Goal: Information Seeking & Learning: Learn about a topic

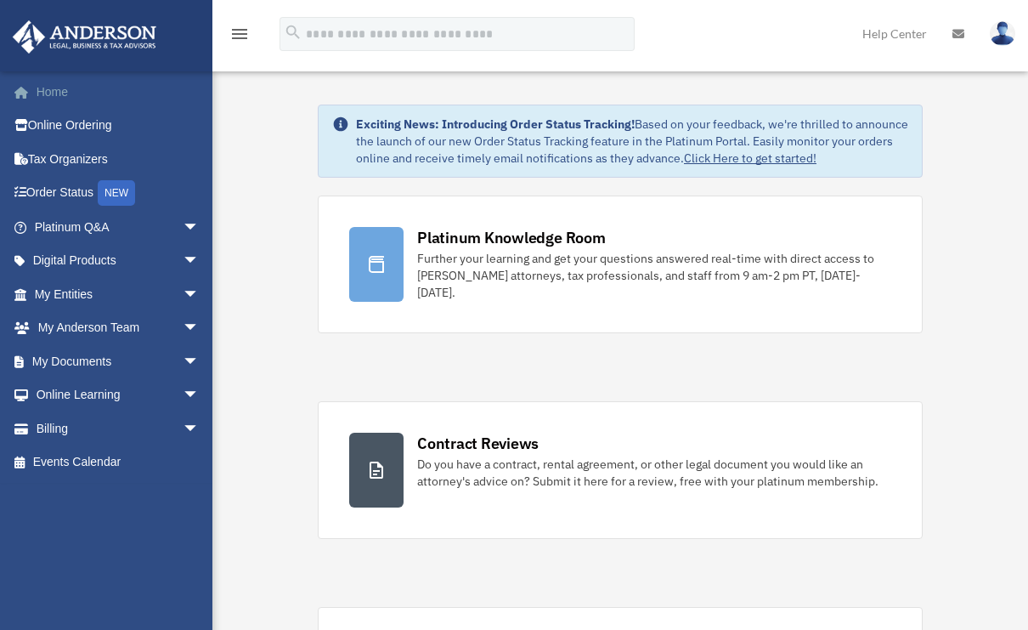
click at [60, 91] on link "Home" at bounding box center [118, 92] width 213 height 34
click at [178, 389] on span "arrow_drop_down" at bounding box center [187, 395] width 34 height 35
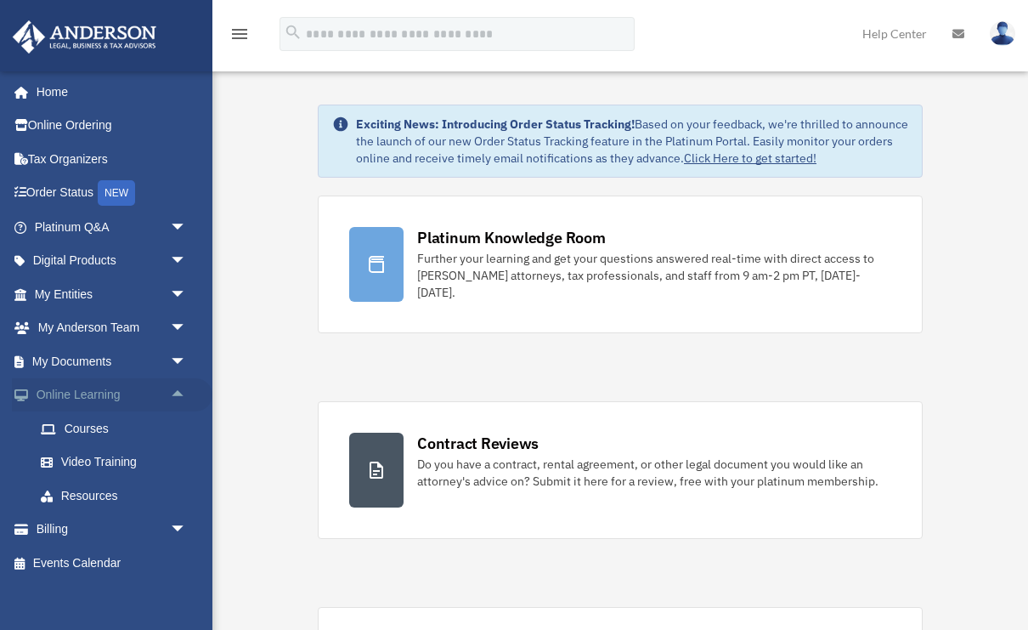
click at [178, 389] on span "arrow_drop_up" at bounding box center [187, 395] width 34 height 35
click at [178, 389] on span "arrow_drop_down" at bounding box center [187, 395] width 34 height 35
click at [179, 356] on span "arrow_drop_down" at bounding box center [187, 361] width 34 height 35
click at [110, 394] on link "Box" at bounding box center [118, 395] width 189 height 34
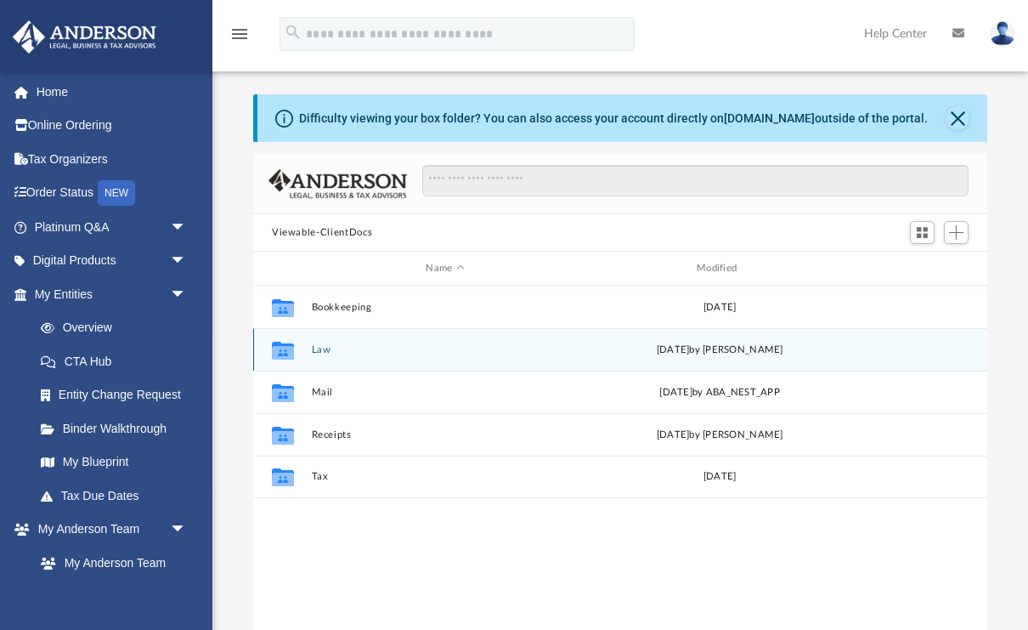
scroll to position [387, 734]
click at [327, 348] on button "Law" at bounding box center [446, 349] width 268 height 11
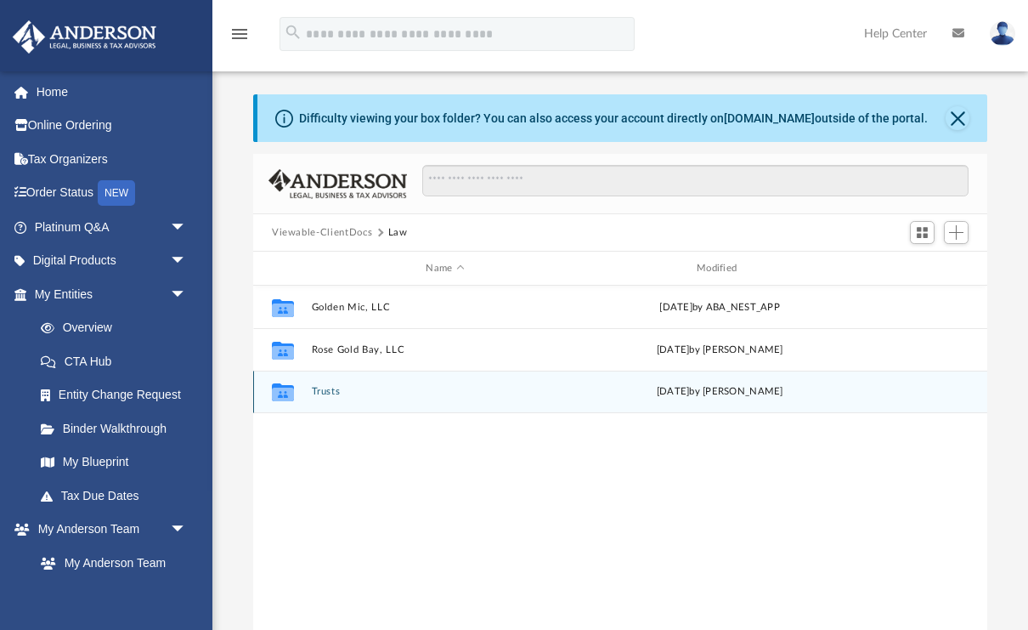
click at [324, 391] on button "Trusts" at bounding box center [446, 391] width 268 height 11
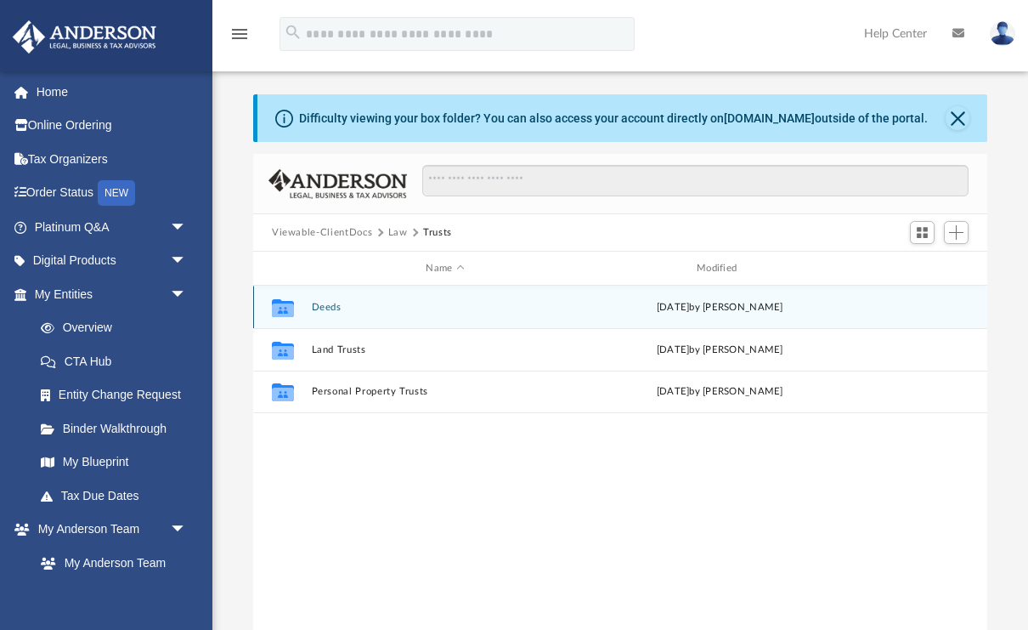
click at [325, 309] on button "Deeds" at bounding box center [446, 307] width 268 height 11
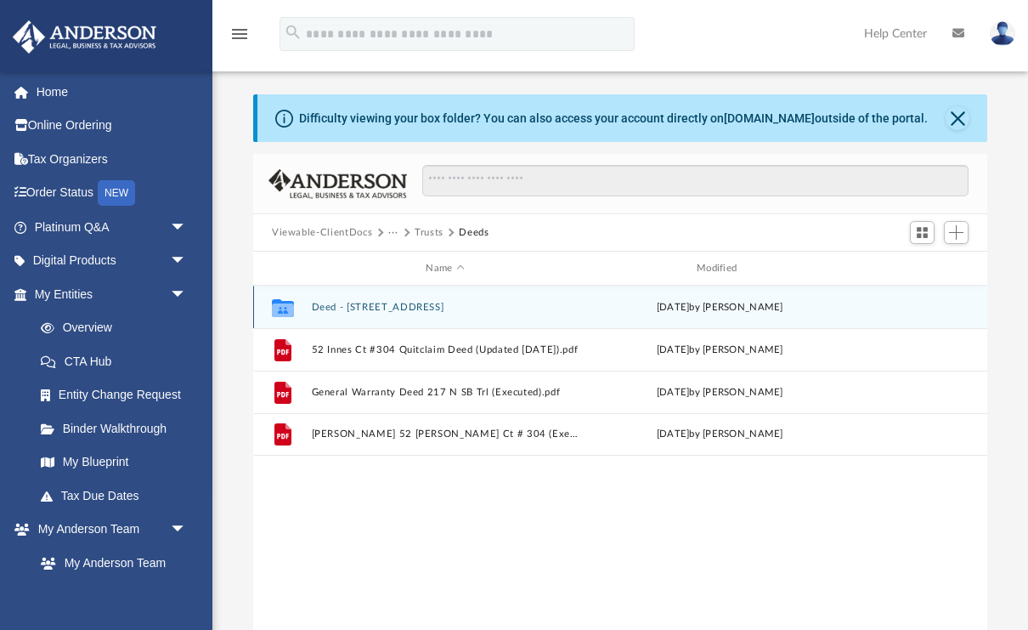
click at [389, 309] on button "Deed - 217 North Spring Branch Trail" at bounding box center [446, 307] width 268 height 11
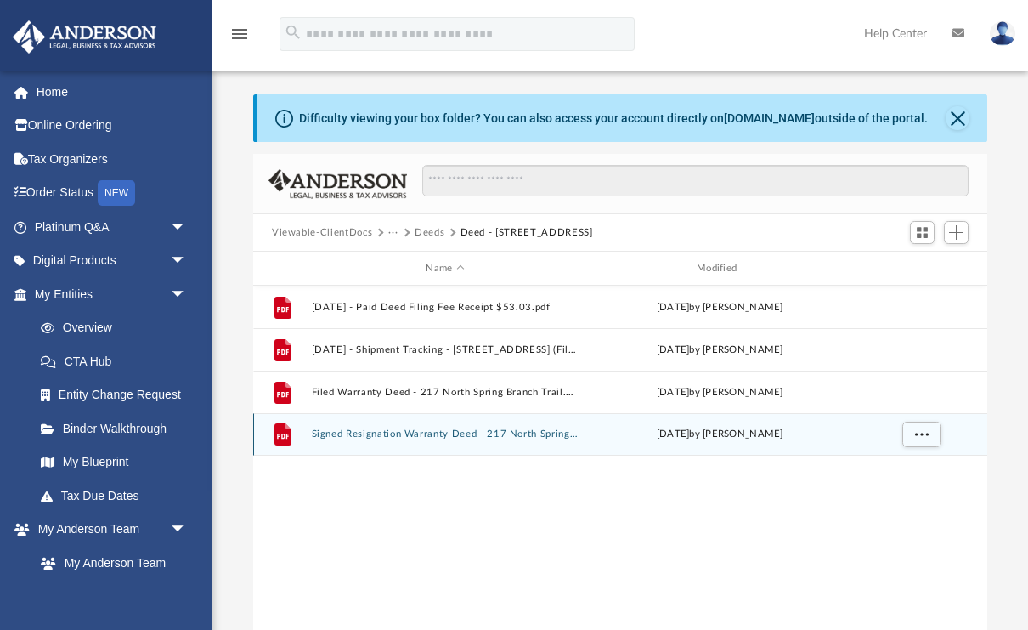
click at [466, 435] on button "Signed Resignation Warranty Deed - 217 North Spring Branch Trail.pdf" at bounding box center [446, 433] width 268 height 11
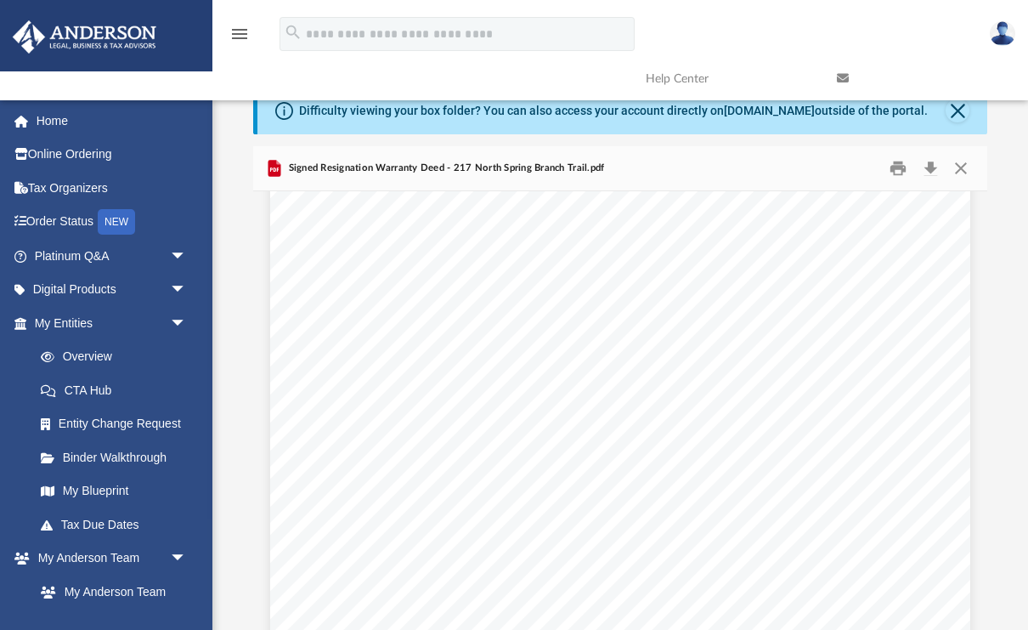
scroll to position [85, 0]
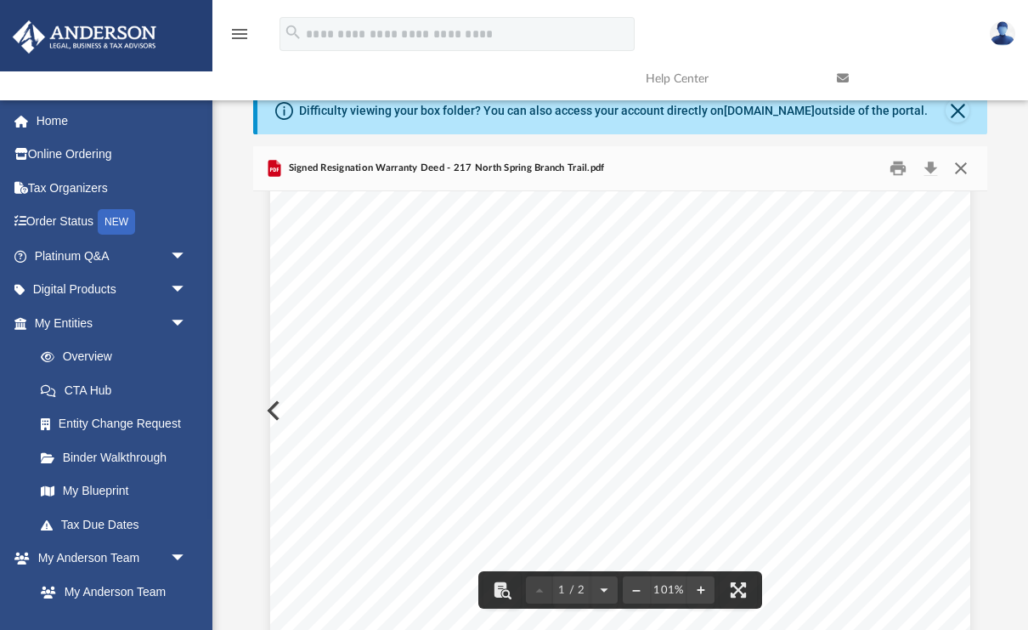
click at [961, 169] on button "Close" at bounding box center [961, 168] width 31 height 26
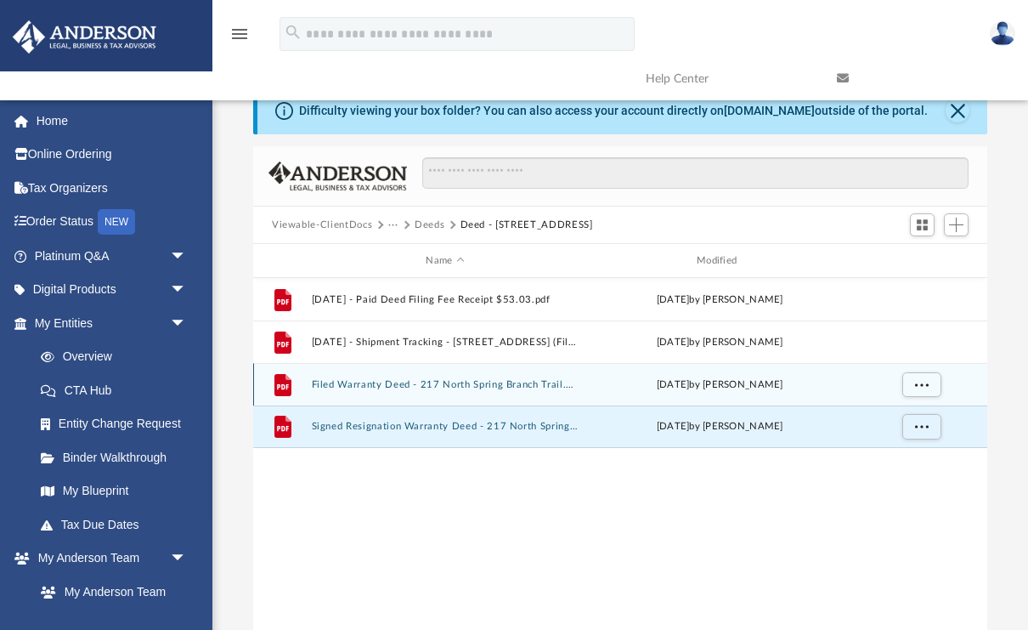
click at [469, 384] on button "Filed Warranty Deed - 217 North Spring Branch Trail.pdf" at bounding box center [446, 384] width 268 height 11
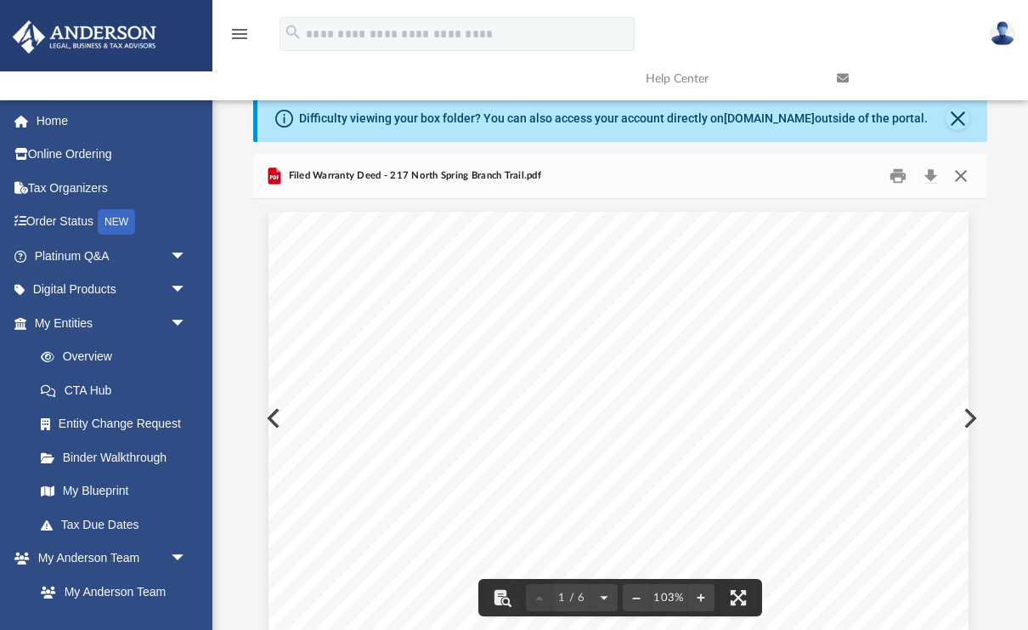
scroll to position [0, 0]
click at [963, 172] on button "Close" at bounding box center [961, 176] width 31 height 26
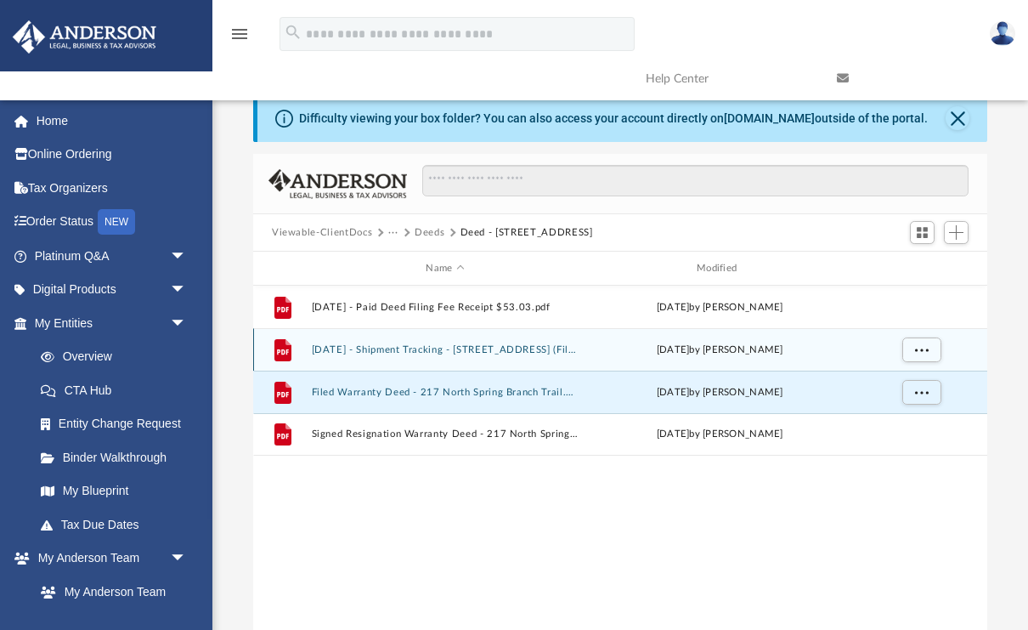
click at [456, 350] on button "2025.08.05 - Shipment Tracking - 217 North Spring Branch Trail (Filed Deed, Cor…" at bounding box center [446, 349] width 268 height 11
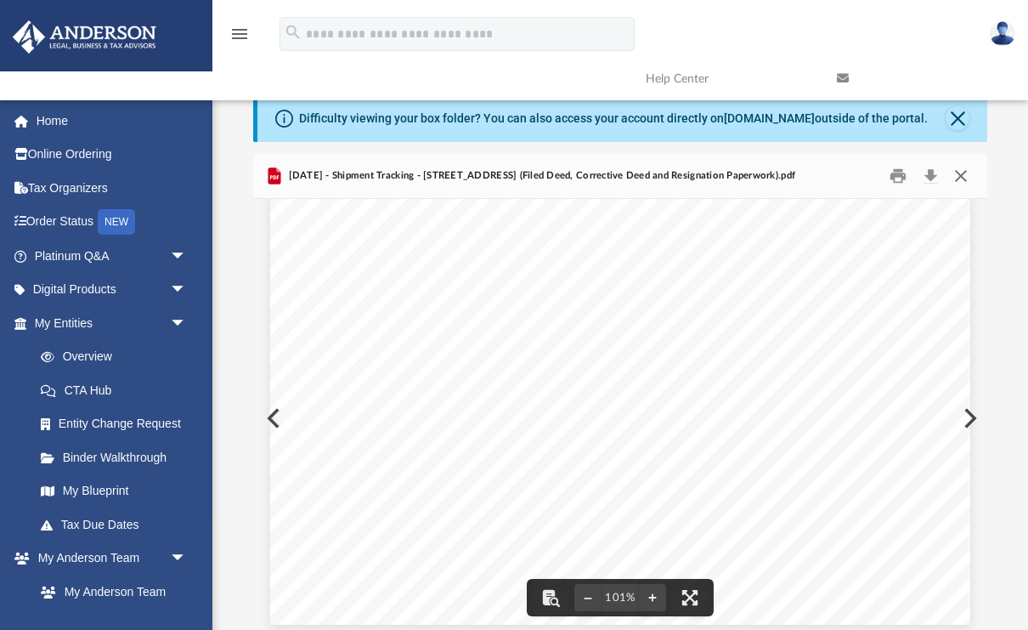
click at [963, 178] on button "Close" at bounding box center [961, 176] width 31 height 26
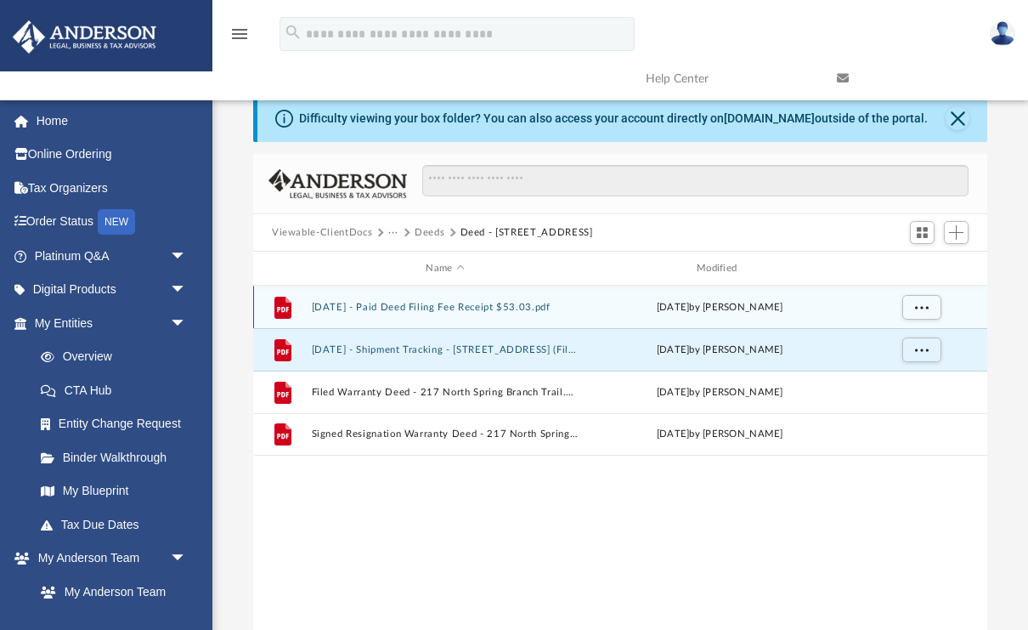
click at [413, 309] on button "2025.07.28 - Paid Deed Filing Fee Receipt $53.03.pdf" at bounding box center [446, 307] width 268 height 11
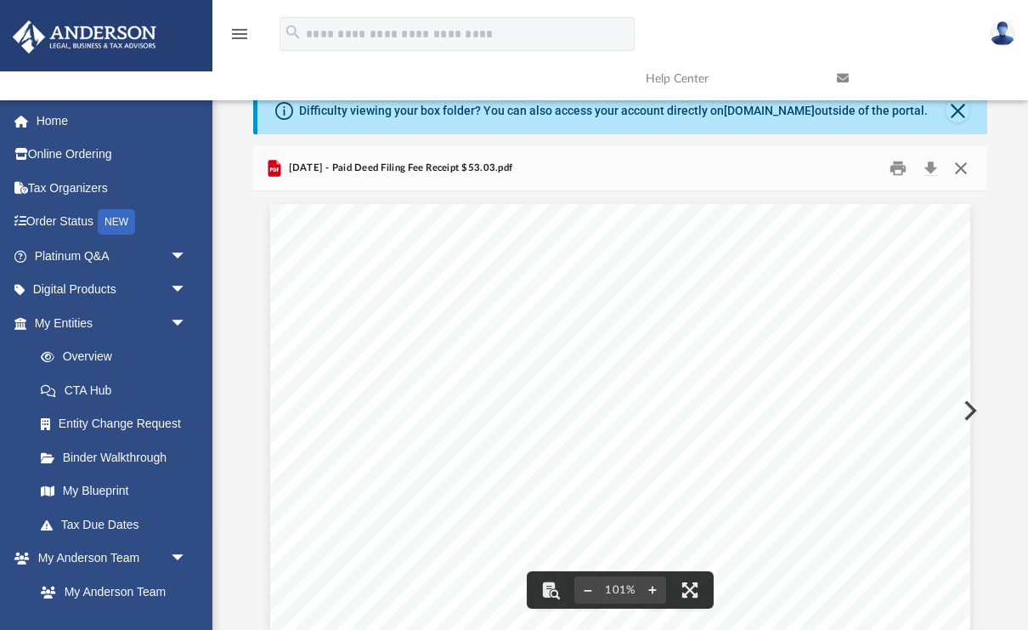
click at [955, 168] on button "Close" at bounding box center [961, 168] width 31 height 26
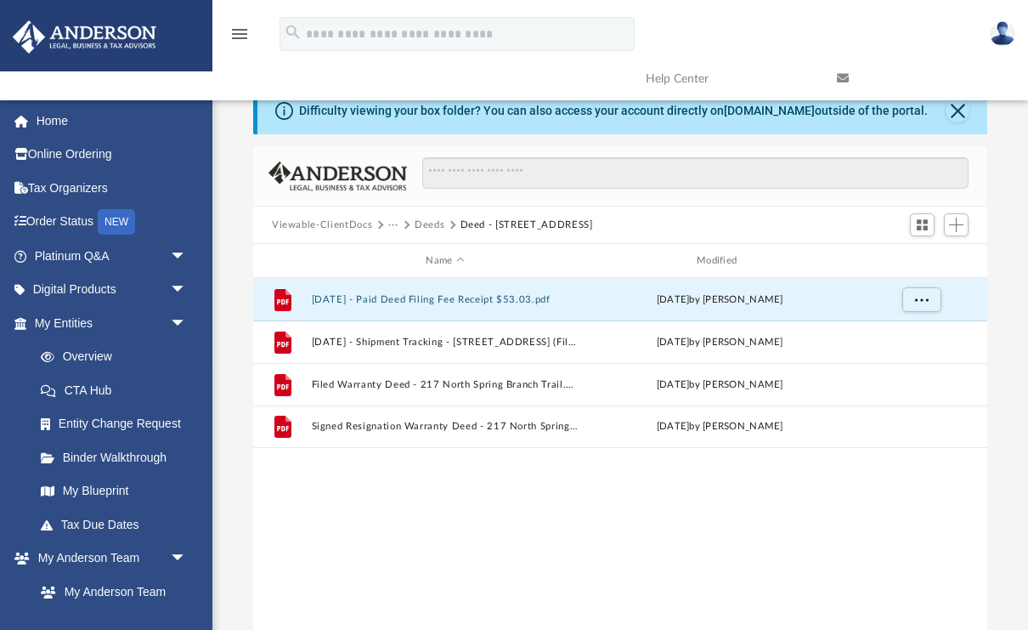
click at [435, 226] on button "Deeds" at bounding box center [430, 225] width 30 height 15
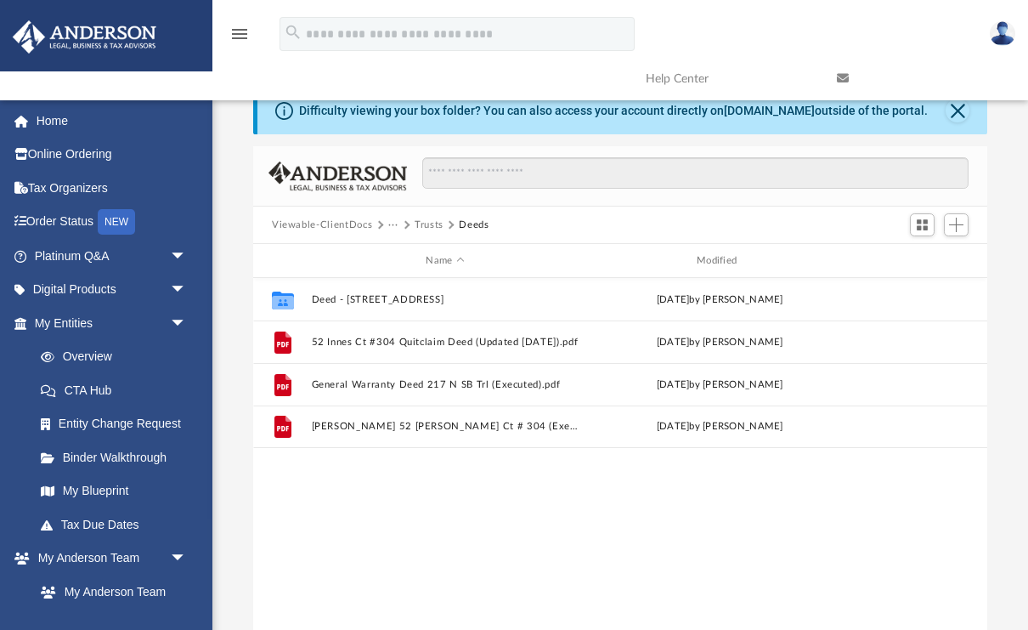
click at [421, 226] on button "Trusts" at bounding box center [429, 225] width 29 height 15
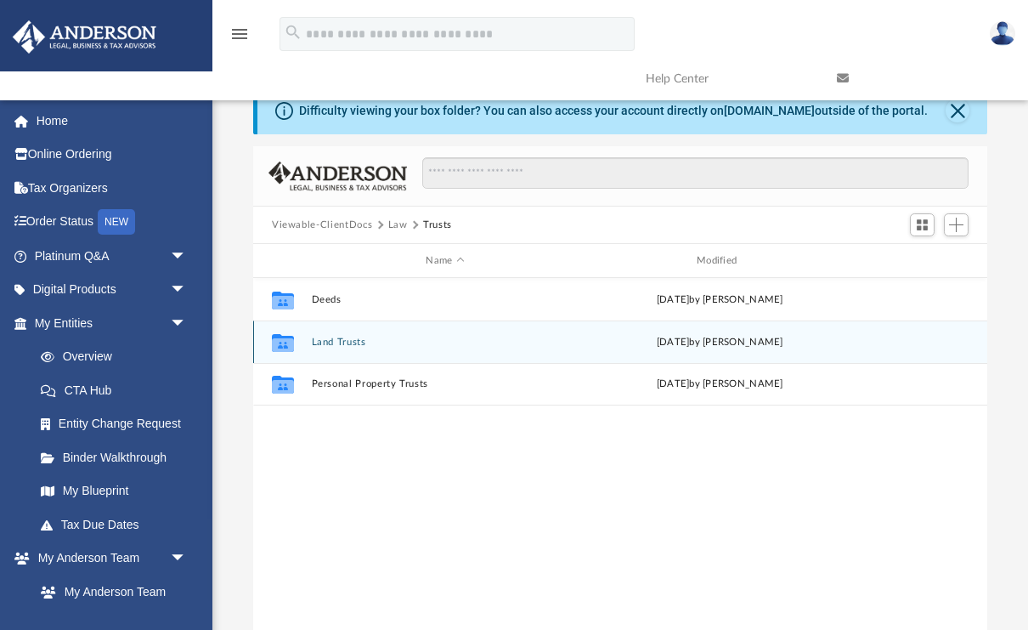
click at [355, 347] on div "Collaborated Folder Land Trusts Wed Aug 13 2025 by Cassie Yurk" at bounding box center [620, 341] width 734 height 42
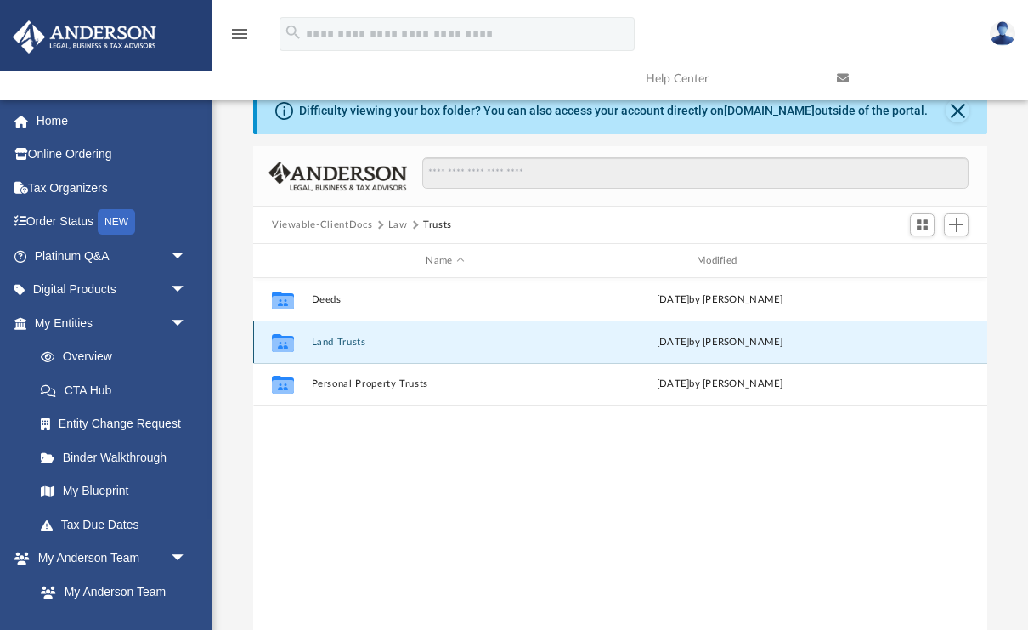
click at [349, 346] on button "Land Trusts" at bounding box center [446, 341] width 268 height 11
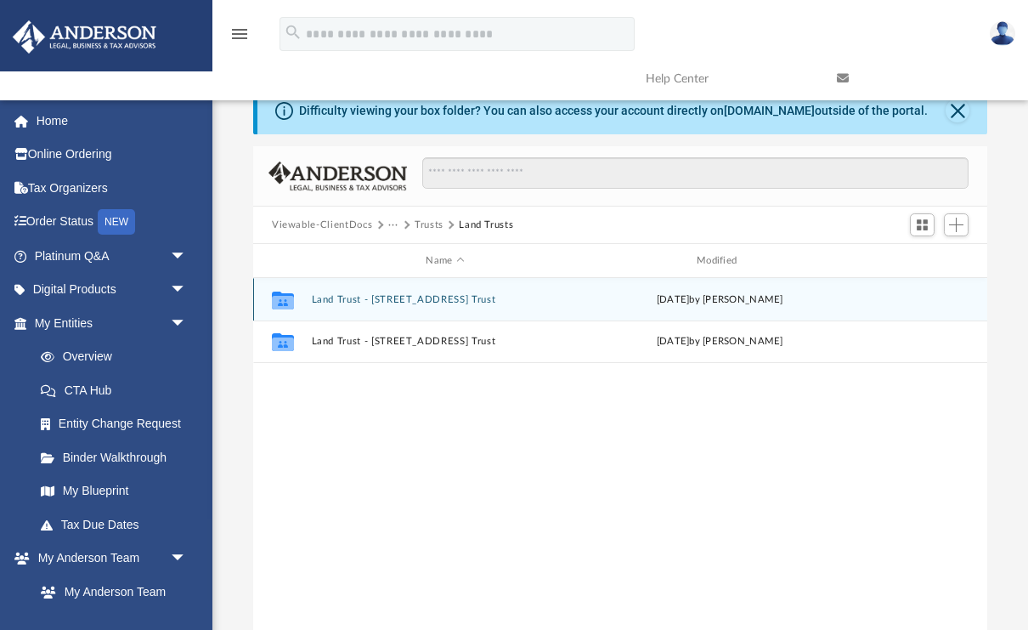
click at [370, 302] on button "Land Trust - 217 N Spring Branch Trl Trust" at bounding box center [446, 299] width 268 height 11
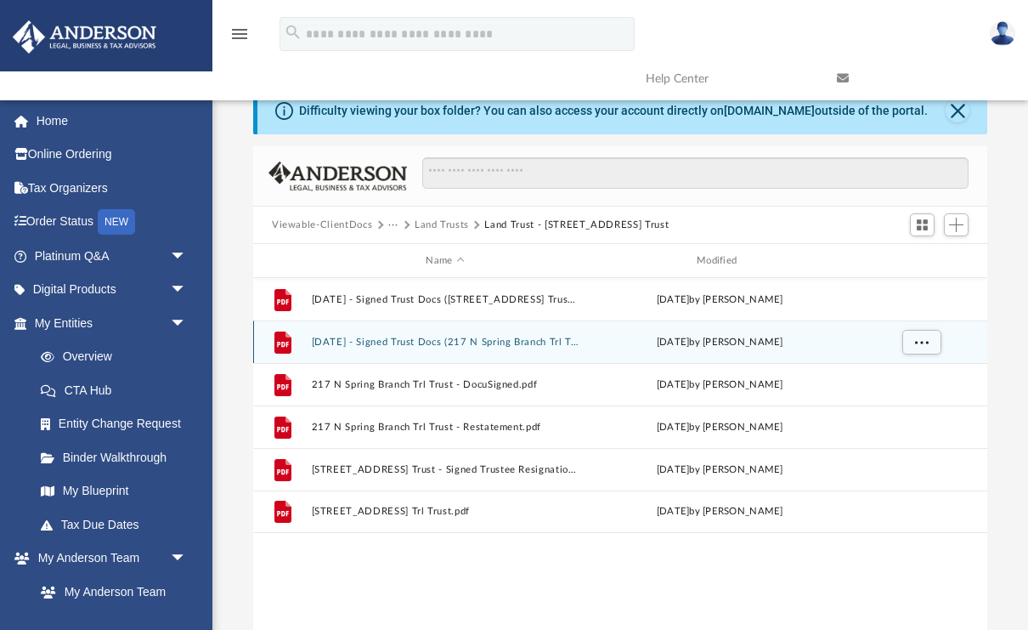
click at [418, 346] on button "2025.08.12 - Signed Trust Docs (217 N Spring Branch Trl Trust - Restatement).pdf" at bounding box center [446, 341] width 268 height 11
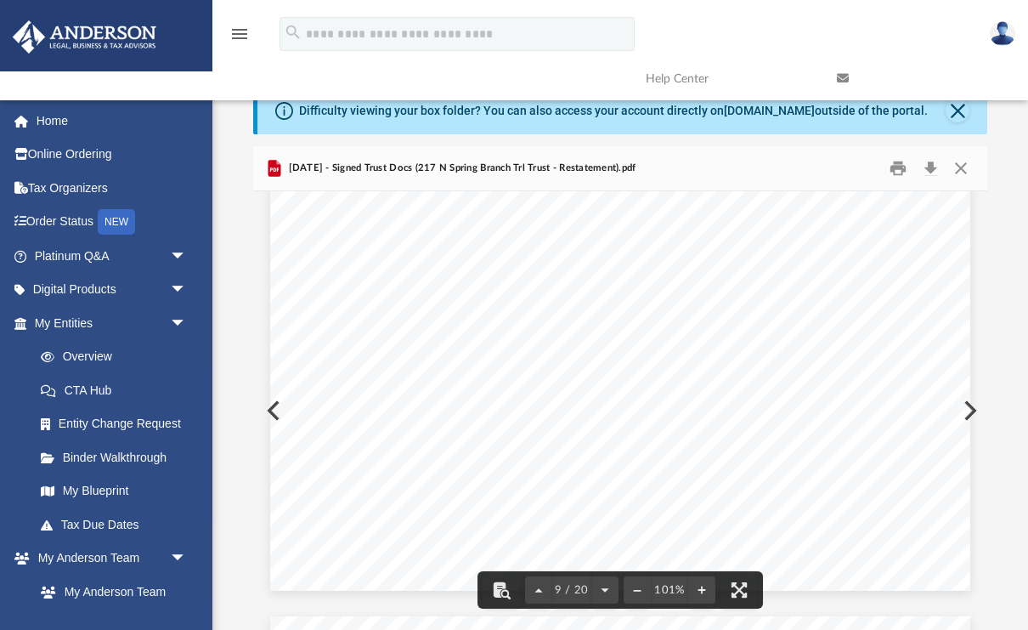
scroll to position [7991, 0]
click at [961, 169] on button "Close" at bounding box center [961, 168] width 31 height 26
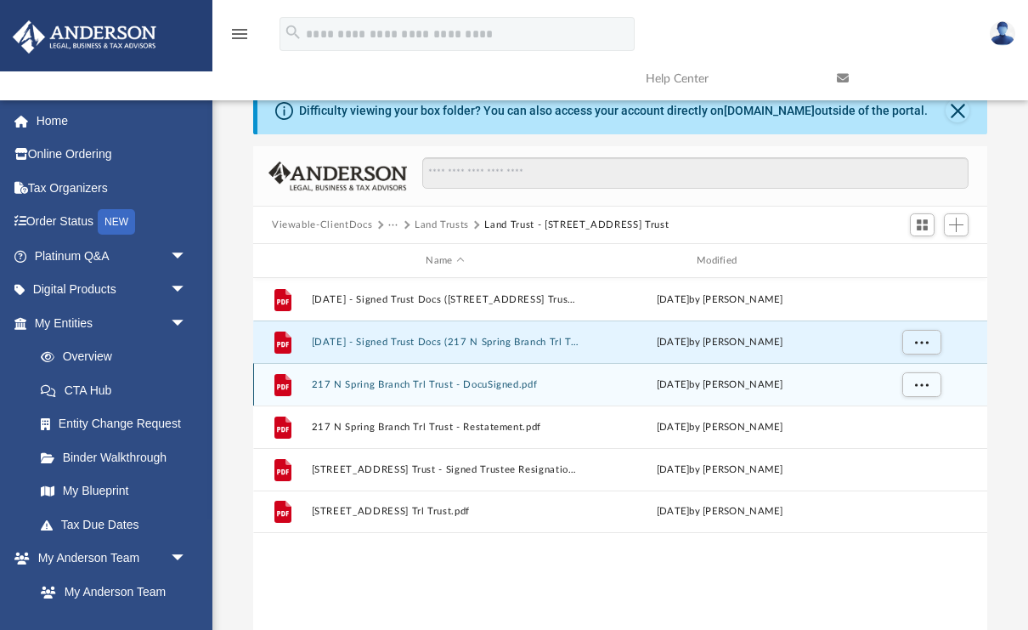
click at [438, 388] on button "217 N Spring Branch Trl Trust - DocuSigned.pdf" at bounding box center [446, 384] width 268 height 11
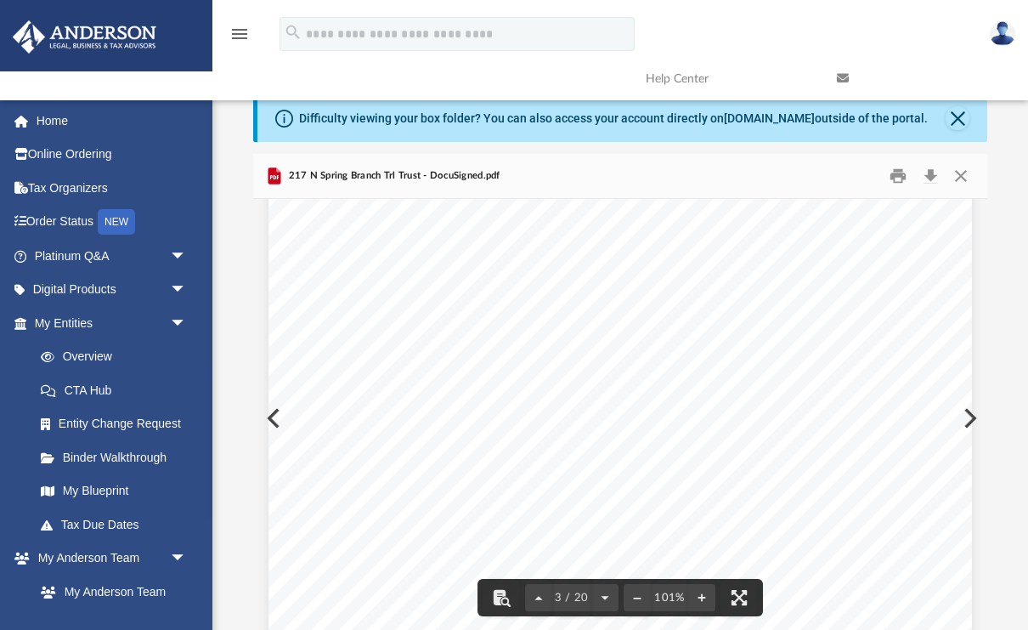
scroll to position [1951, 0]
click at [962, 177] on button "Close" at bounding box center [961, 176] width 31 height 26
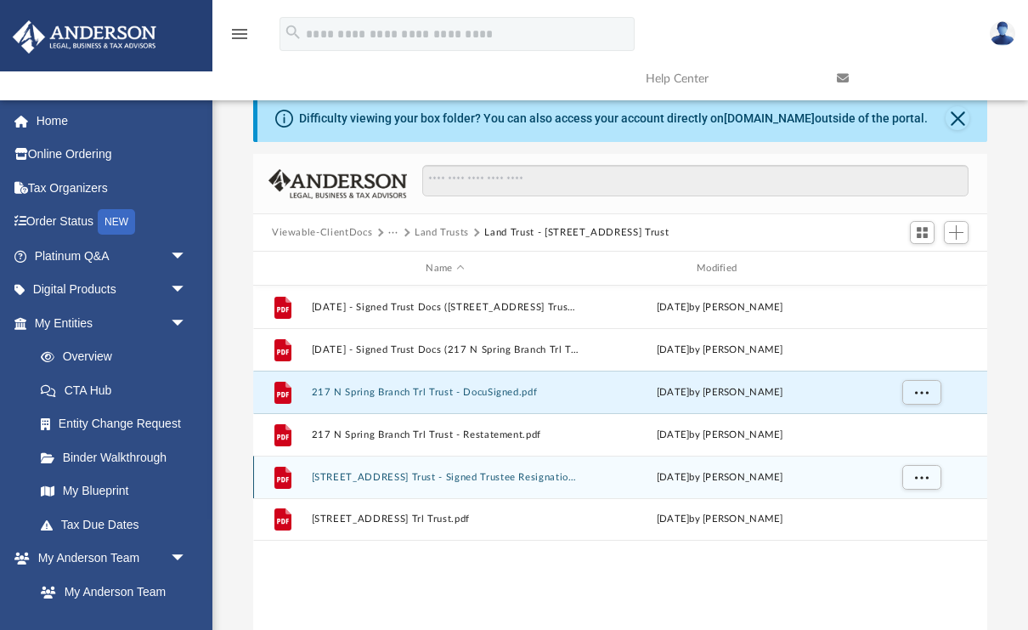
click at [449, 479] on button "217 N Spring Branch Trl Trust - Signed Trustee Resignation and Acceptance Lette…" at bounding box center [446, 477] width 268 height 11
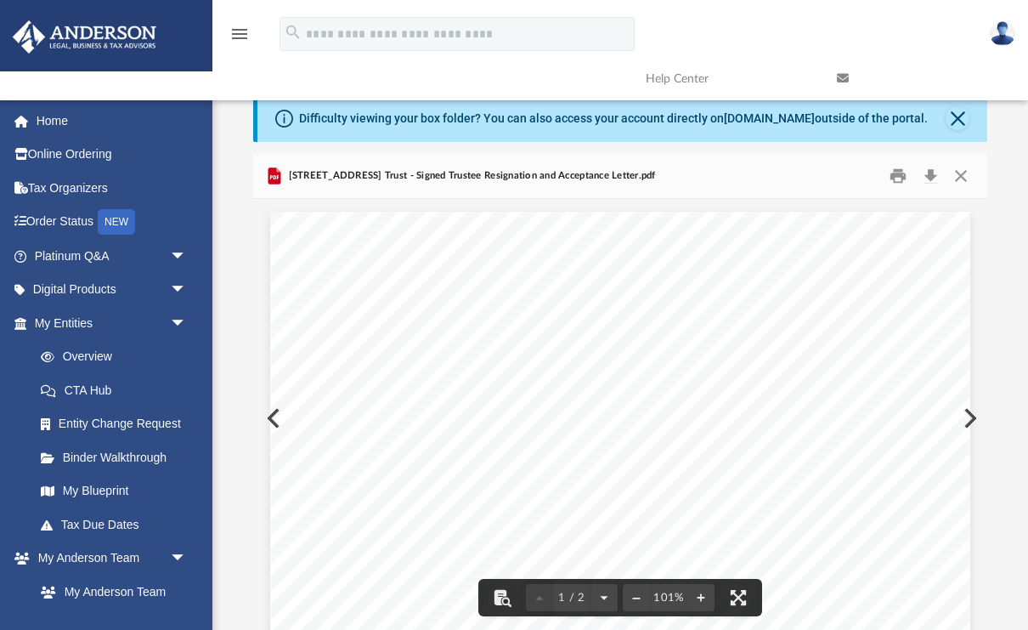
scroll to position [0, 0]
click at [963, 174] on button "Close" at bounding box center [961, 176] width 31 height 26
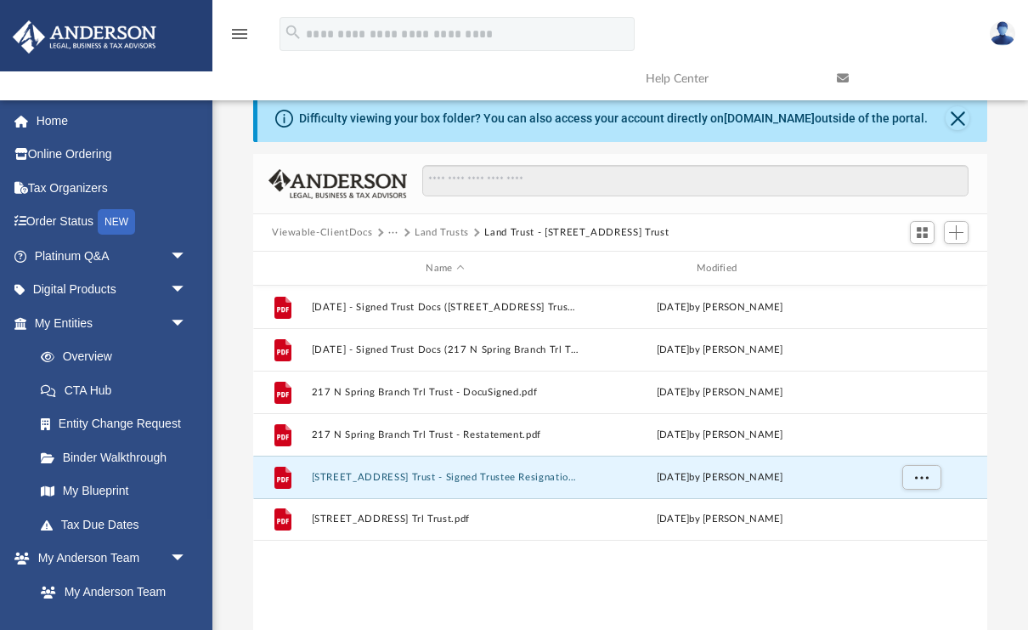
click at [448, 232] on button "Land Trusts" at bounding box center [442, 232] width 54 height 15
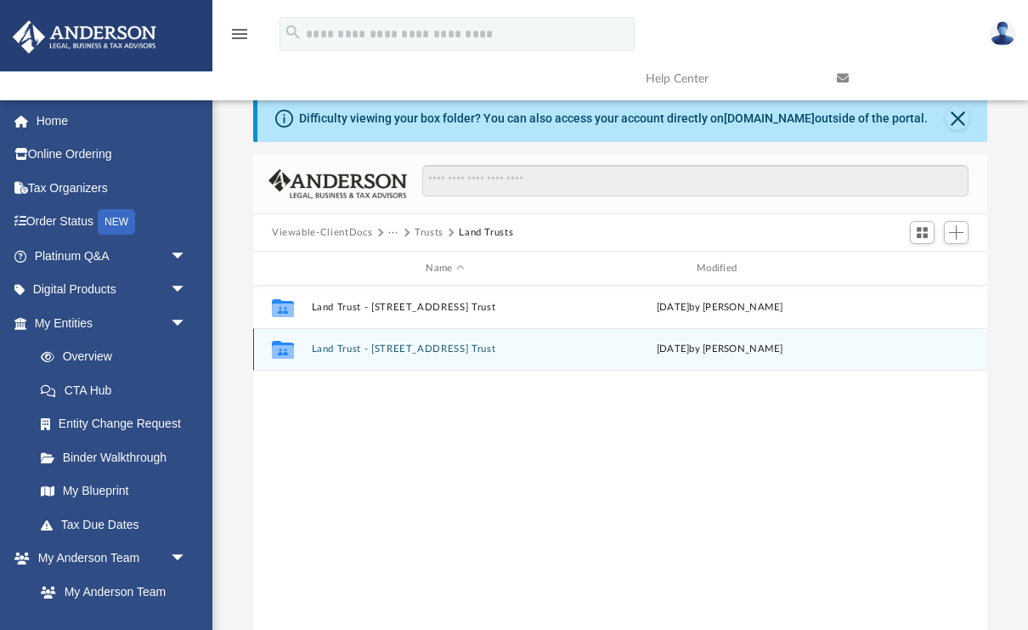
click at [415, 357] on div "Collaborated Folder Land Trust - 52 Innes Court Unit 304 Trust Fri Mar 14 2025 …" at bounding box center [620, 349] width 734 height 42
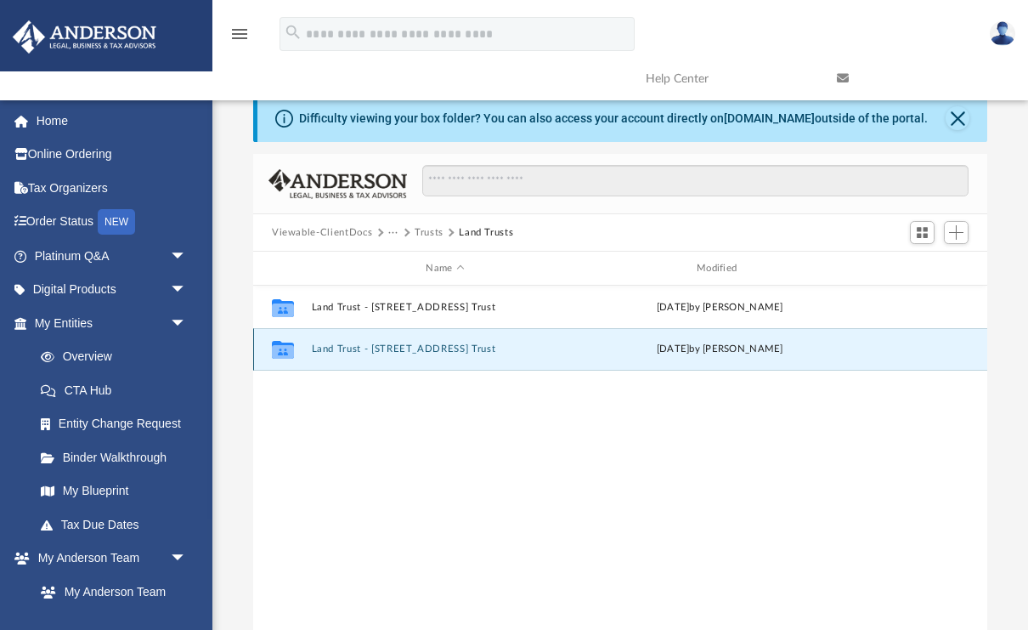
click at [424, 350] on button "Land Trust - 52 Innes Court Unit 304 Trust" at bounding box center [446, 348] width 268 height 11
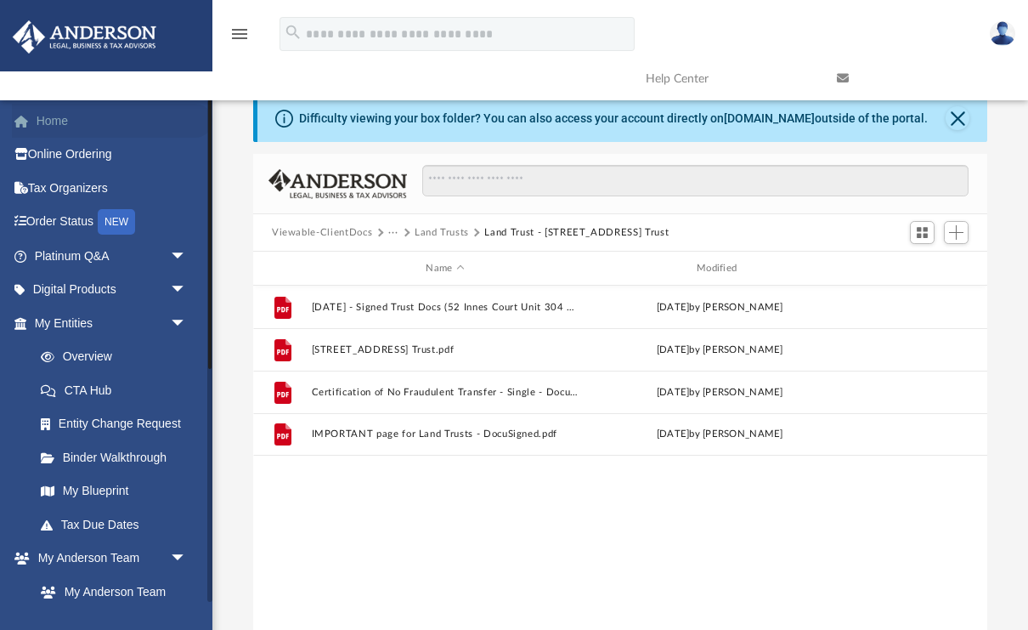
click at [59, 122] on link "Home" at bounding box center [112, 121] width 201 height 34
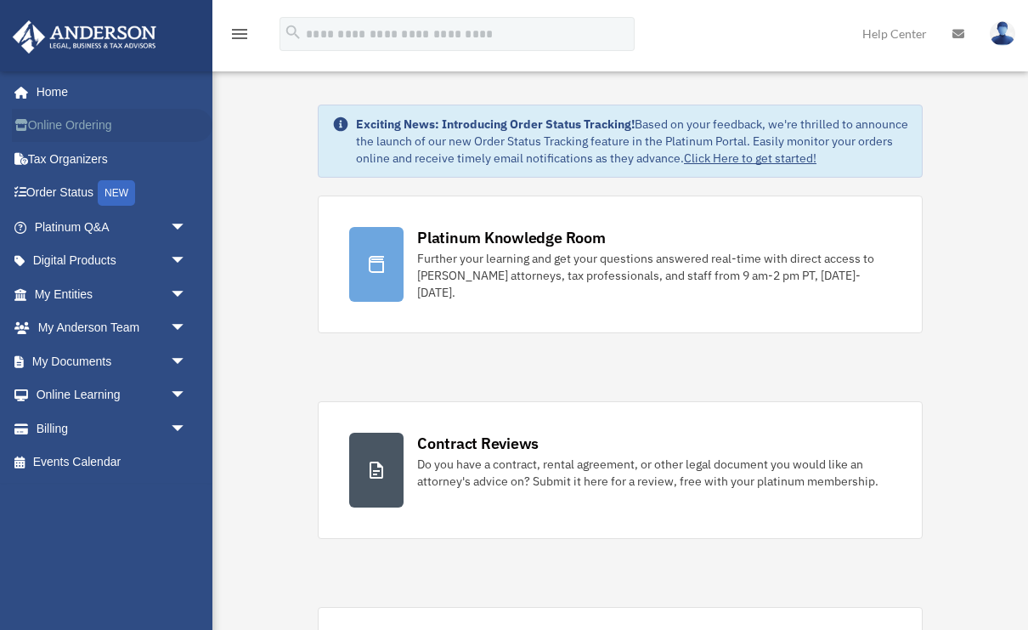
click at [59, 123] on link "Online Ordering" at bounding box center [112, 126] width 201 height 34
click at [175, 389] on span "arrow_drop_down" at bounding box center [187, 395] width 34 height 35
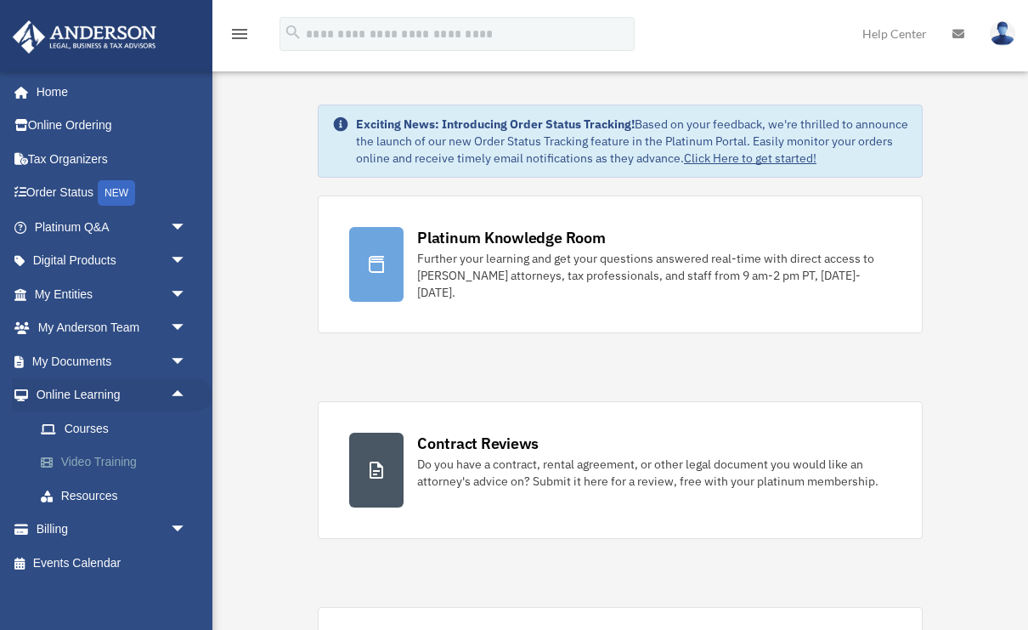
click at [87, 458] on link "Video Training" at bounding box center [118, 462] width 189 height 34
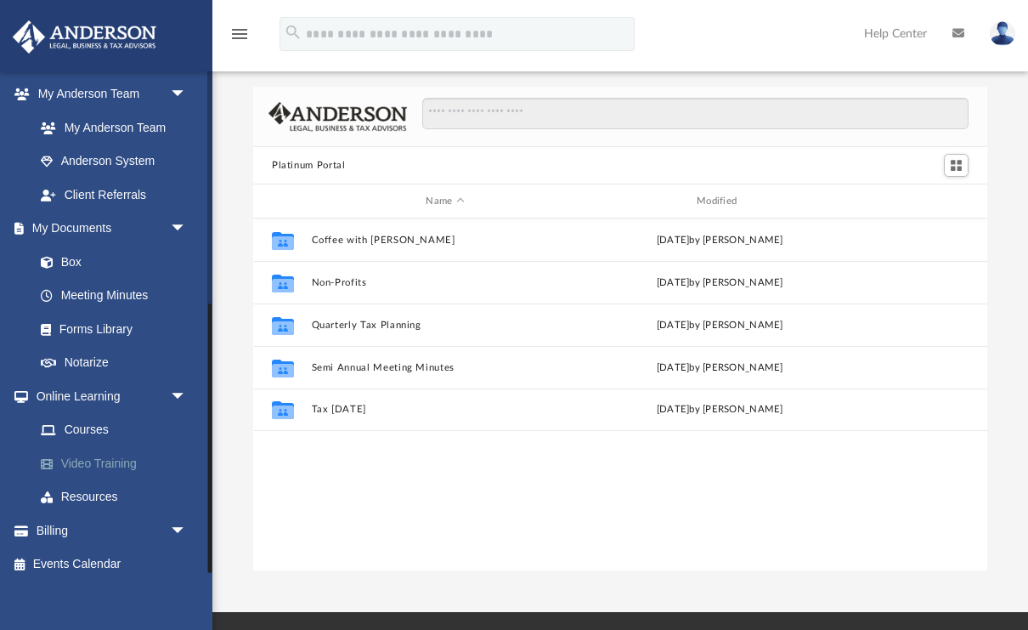
scroll to position [8, 0]
click at [99, 420] on link "Courses" at bounding box center [118, 430] width 189 height 34
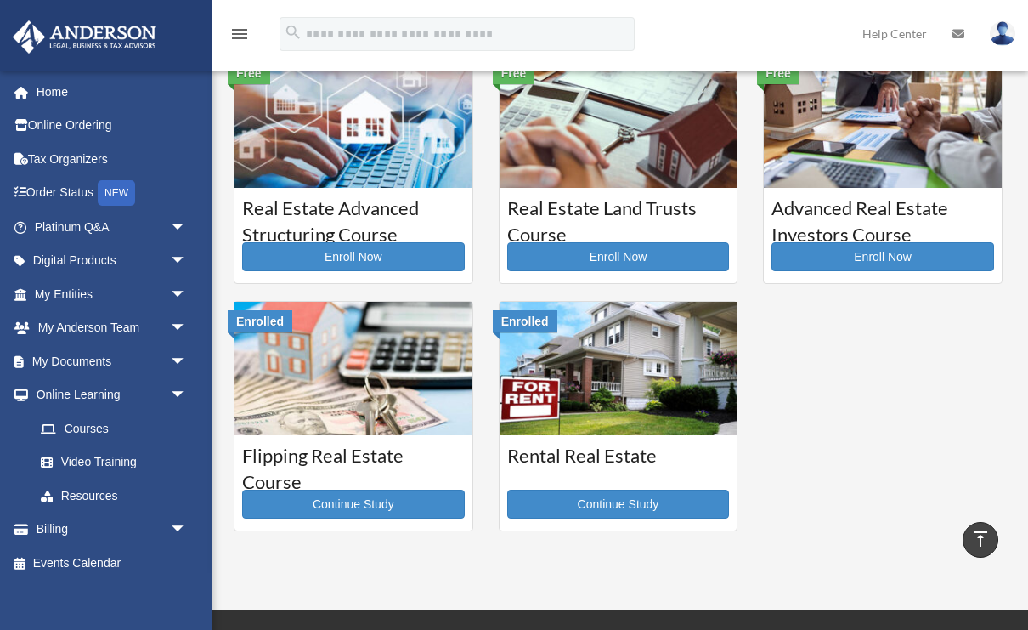
scroll to position [395, 0]
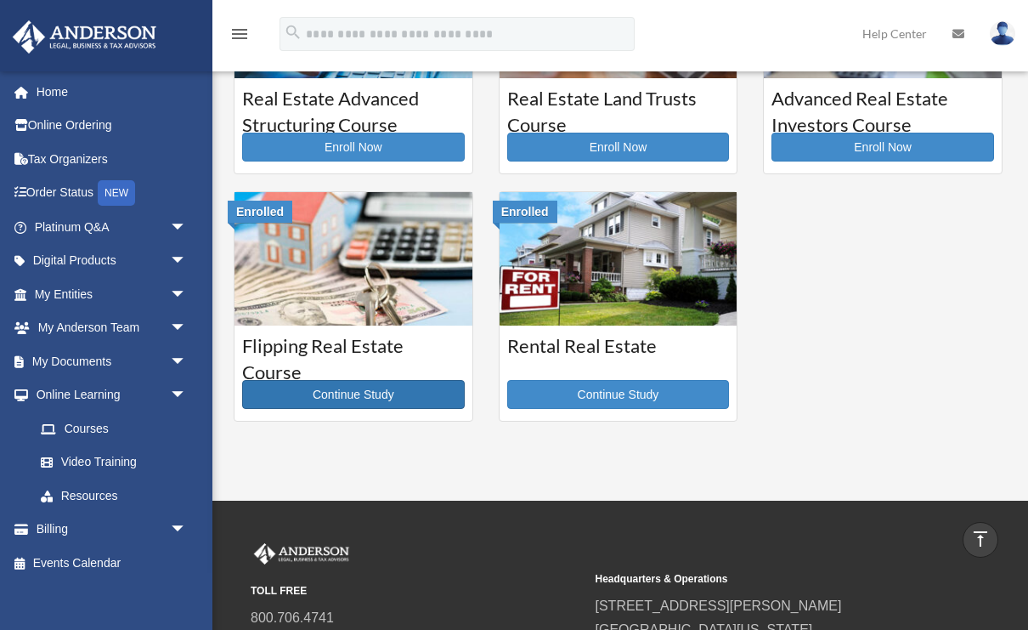
click at [335, 399] on link "Continue Study" at bounding box center [353, 394] width 223 height 29
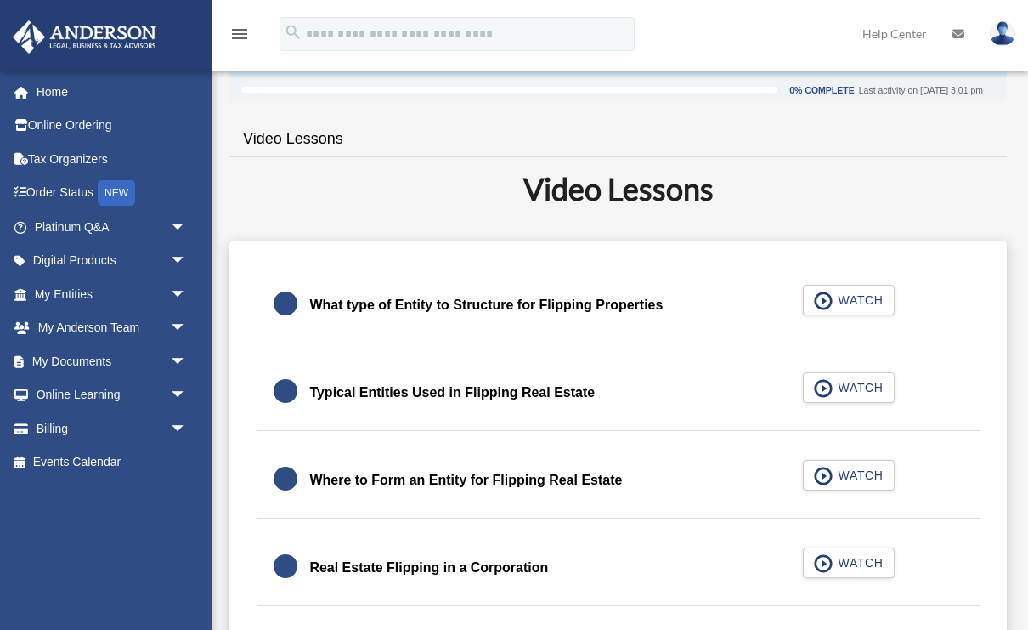
scroll to position [308, 0]
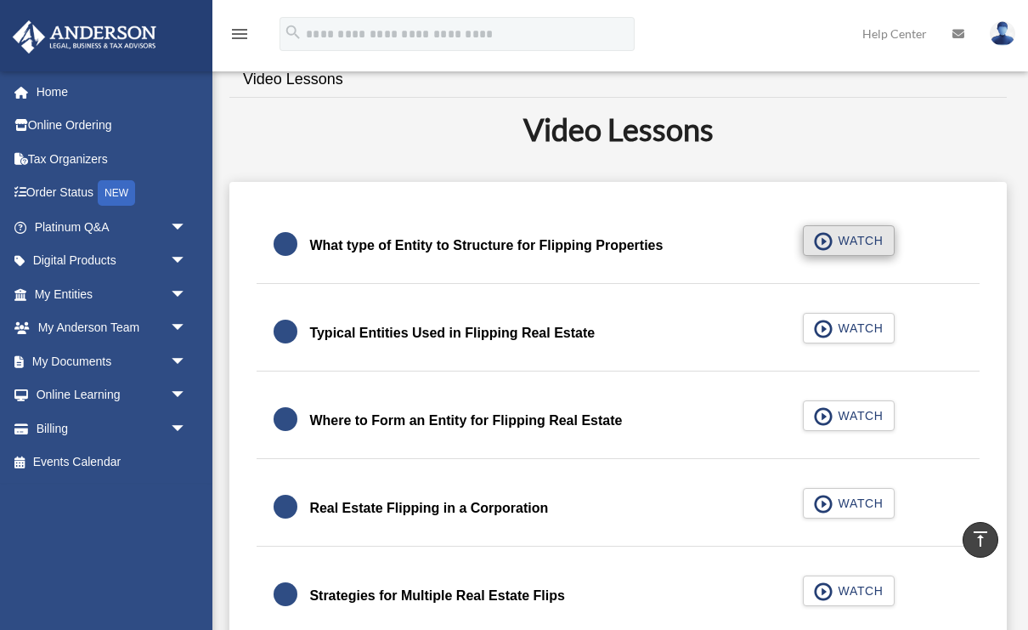
click at [833, 242] on span "WATCH" at bounding box center [858, 240] width 50 height 17
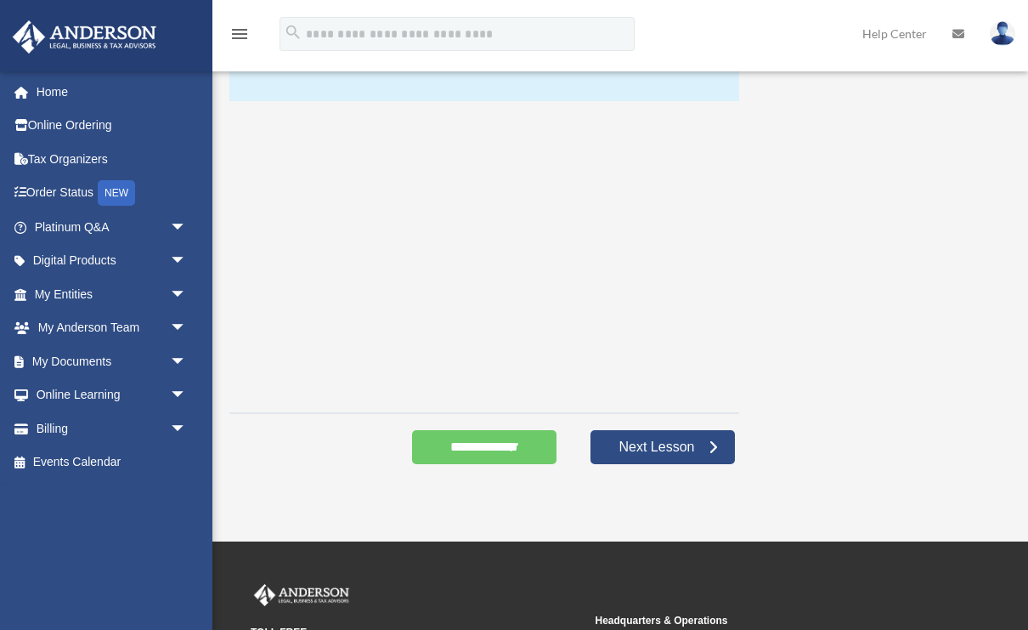
scroll to position [256, 0]
